Goal: Check status: Check status

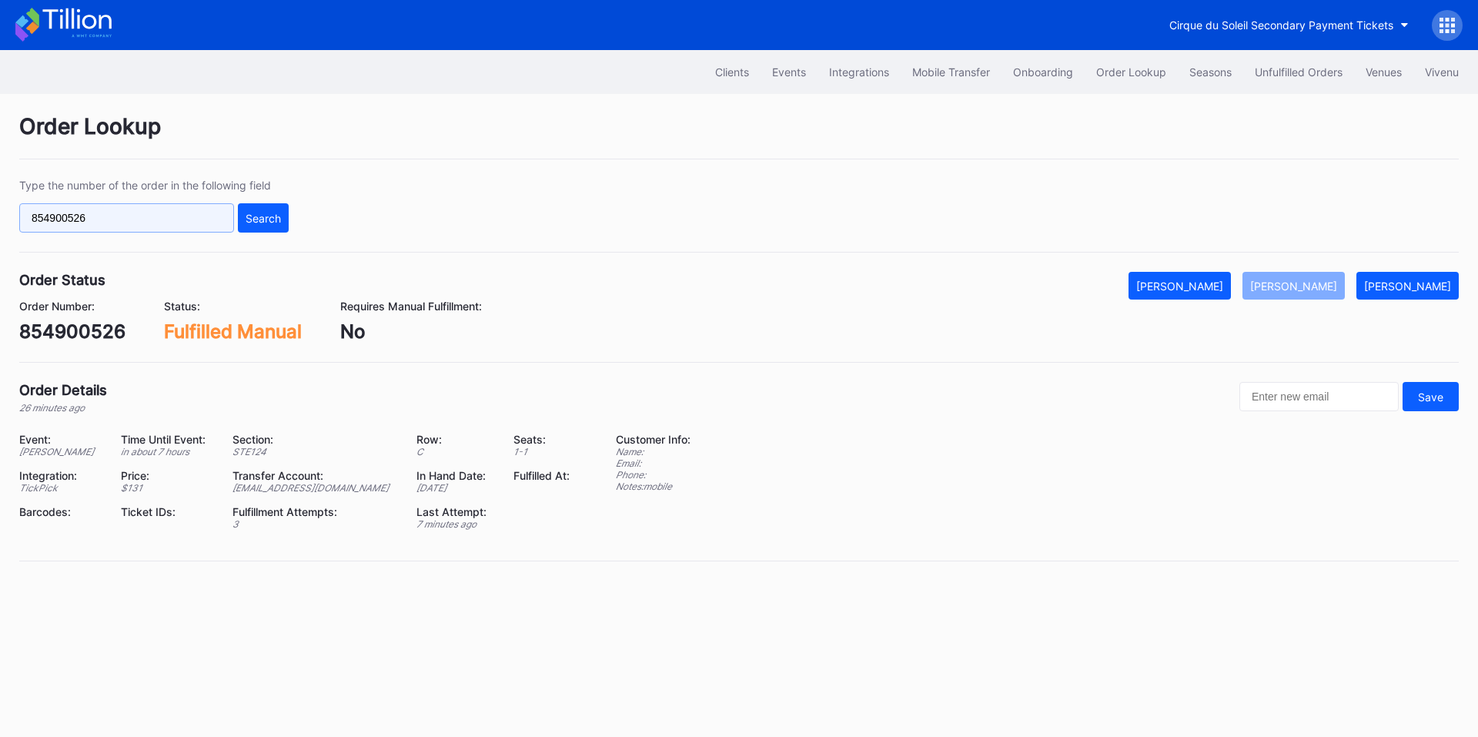
click at [157, 228] on input "854900526" at bounding box center [126, 217] width 215 height 29
paste input "p3p0trdnl9r"
type input "p3p0trdnl9r"
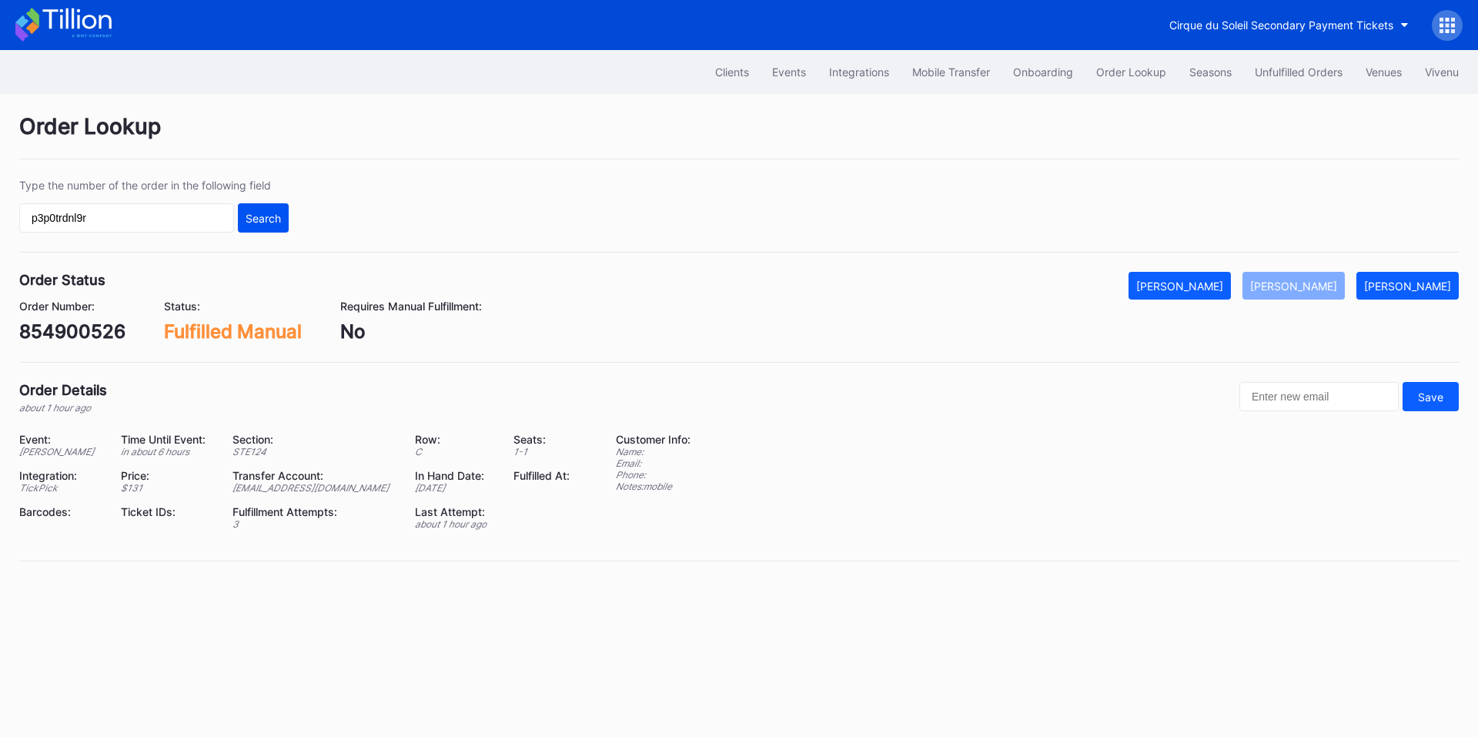
click at [262, 228] on button "Search" at bounding box center [263, 217] width 51 height 29
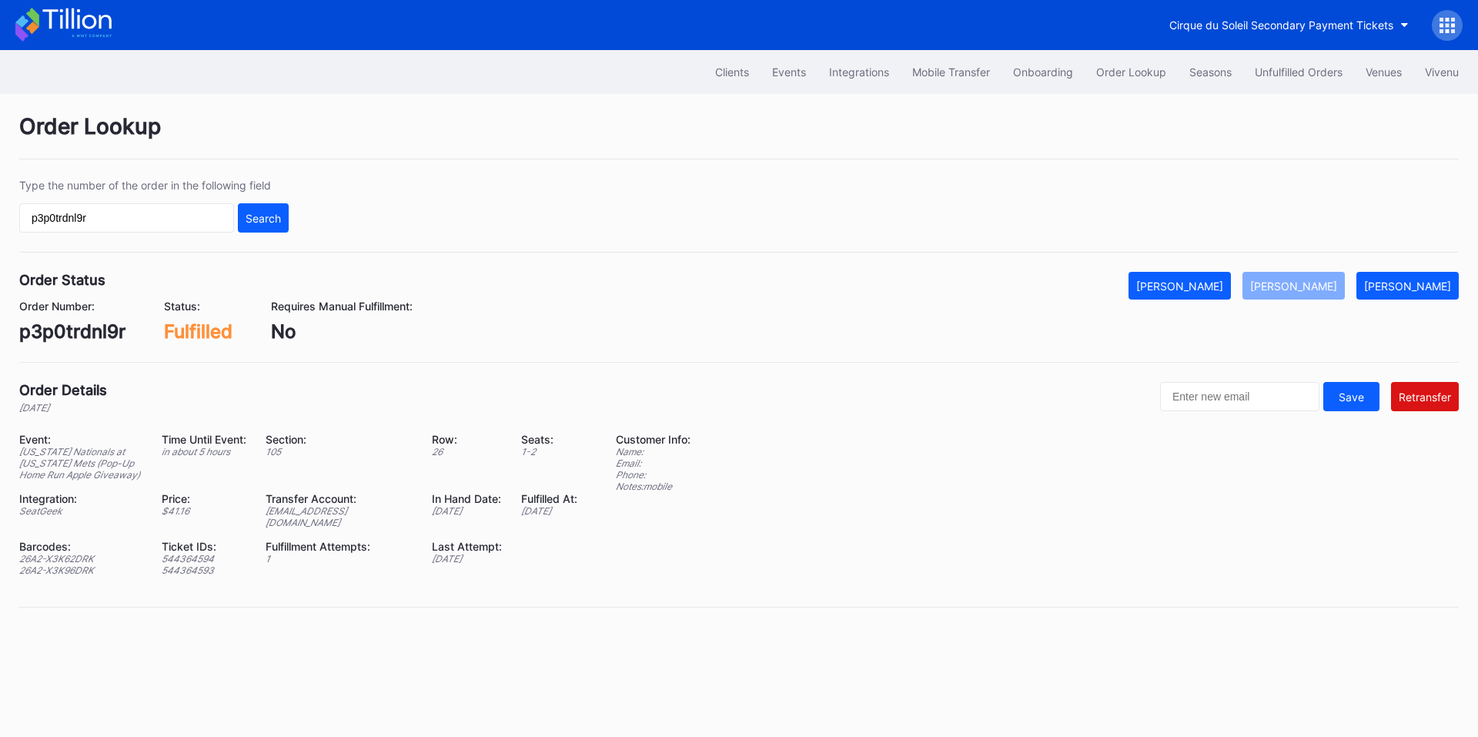
click at [360, 511] on div "[EMAIL_ADDRESS][DOMAIN_NAME]" at bounding box center [339, 516] width 147 height 23
copy div "[EMAIL_ADDRESS][DOMAIN_NAME]"
click at [61, 219] on input "p3p0trdnl9r" at bounding box center [126, 217] width 215 height 29
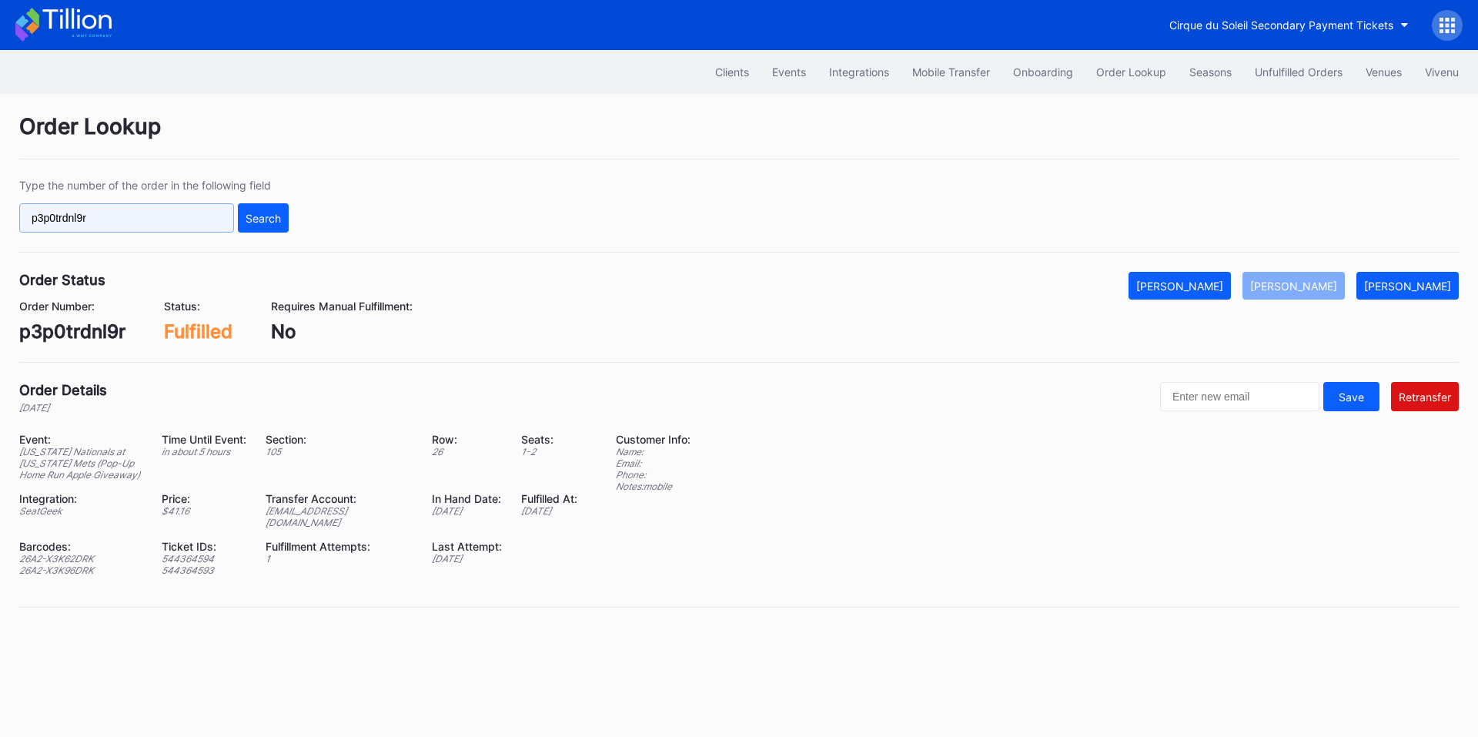
click at [61, 219] on input "p3p0trdnl9r" at bounding box center [126, 217] width 215 height 29
click at [1403, 291] on div "[PERSON_NAME]" at bounding box center [1407, 285] width 87 height 13
